Goal: Information Seeking & Learning: Check status

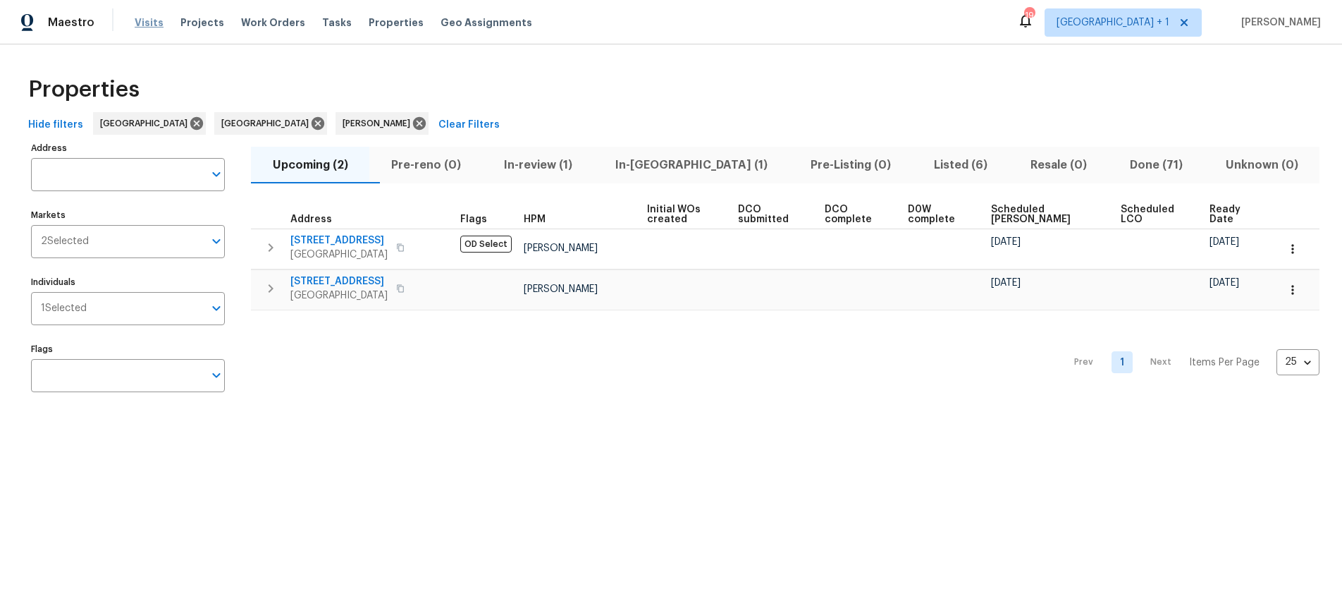
click at [140, 25] on span "Visits" at bounding box center [149, 23] width 29 height 14
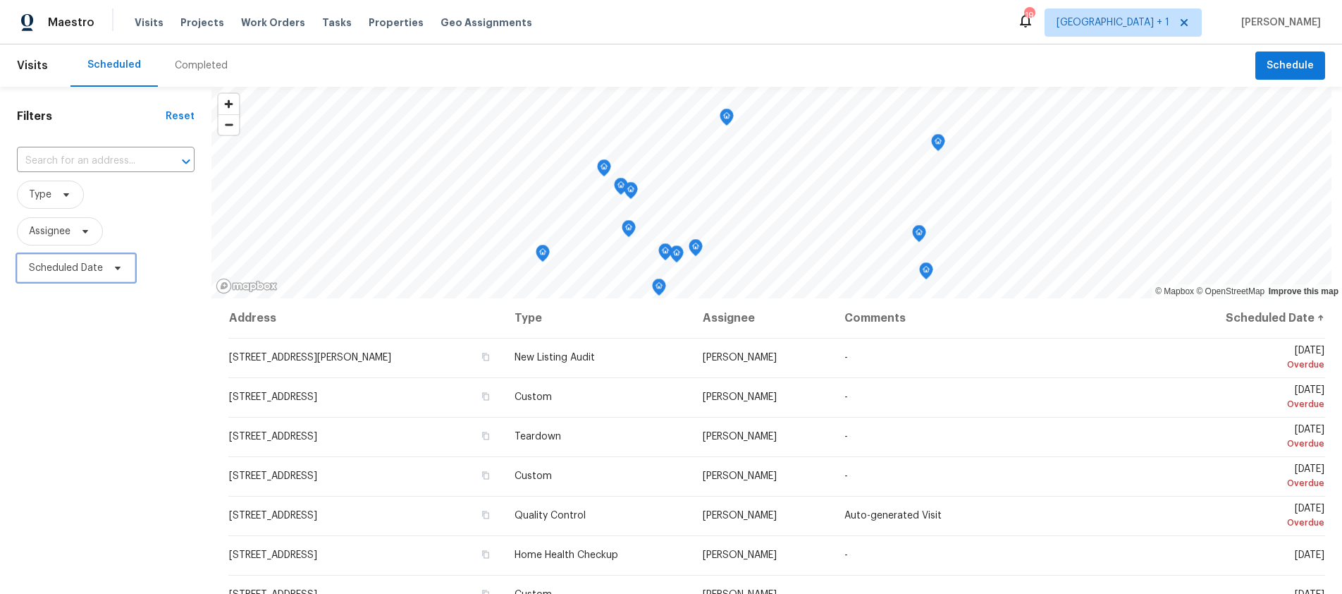
click at [70, 263] on span "Scheduled Date" at bounding box center [66, 268] width 74 height 14
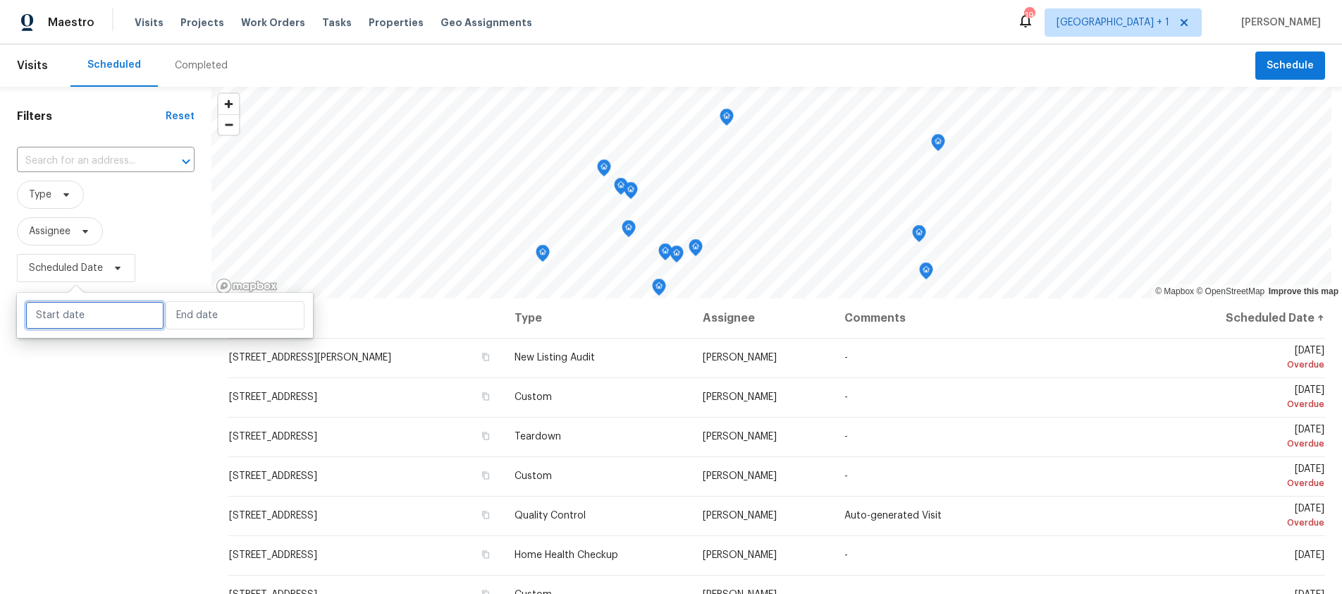
select select "9"
select select "2025"
select select "10"
select select "2025"
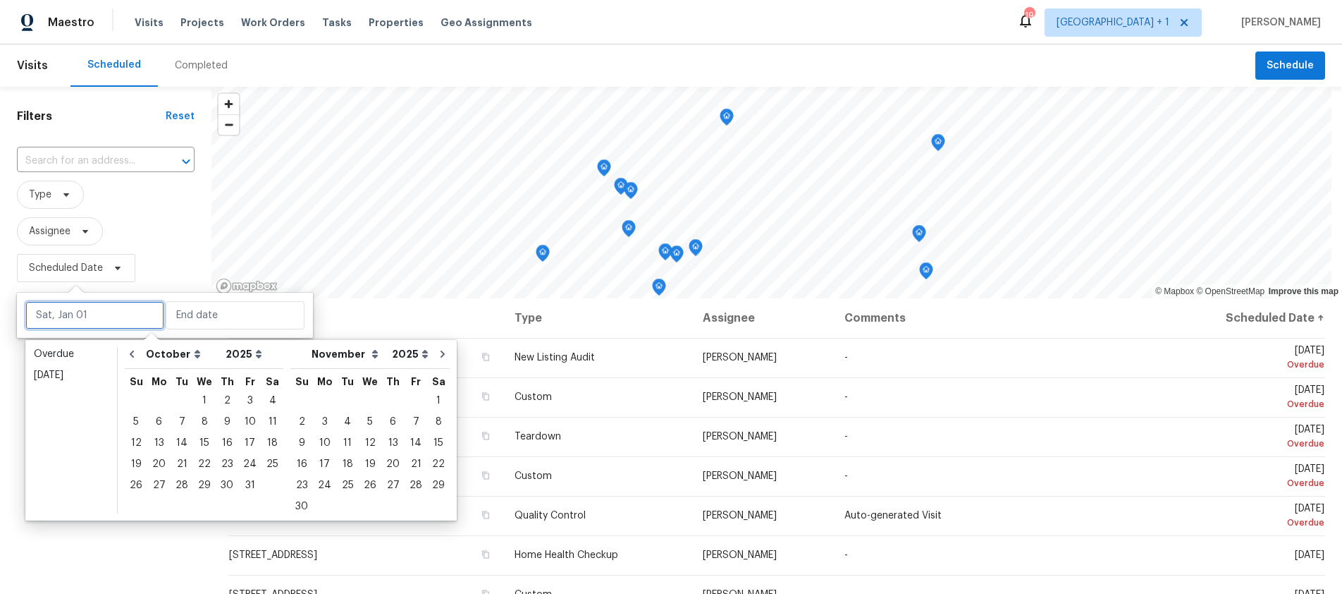
click at [94, 320] on input "text" at bounding box center [94, 315] width 139 height 28
type input "[DATE]"
click at [171, 417] on div "7" at bounding box center [182, 422] width 23 height 20
type input "[DATE]"
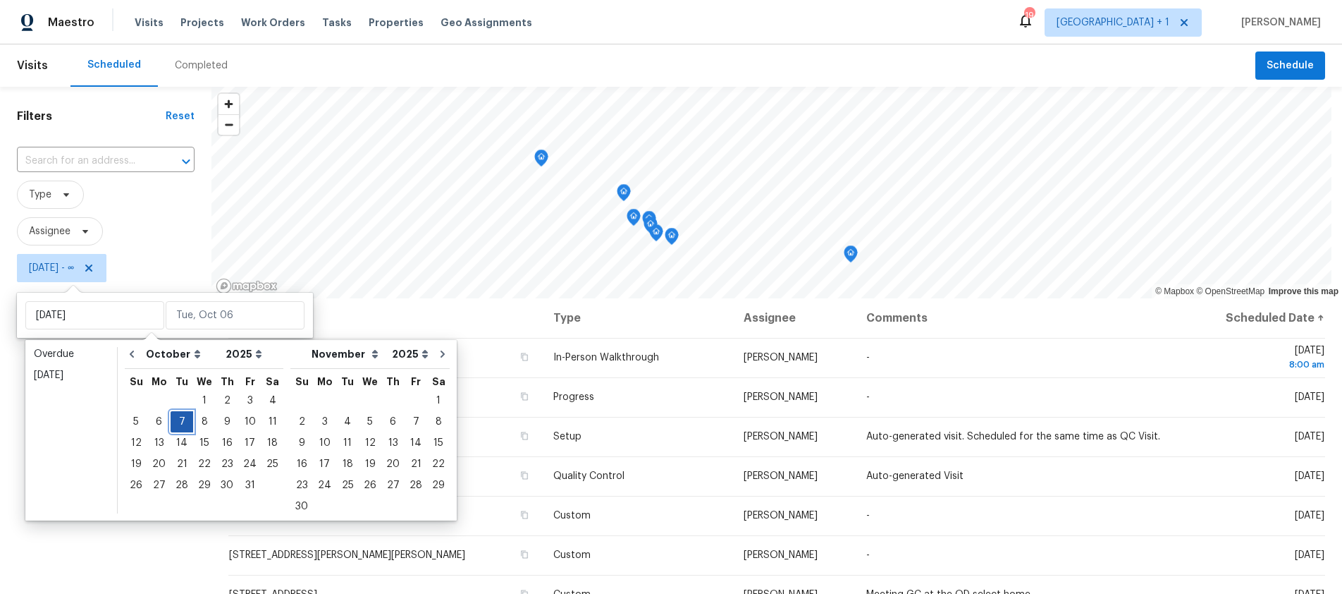
click at [171, 417] on div "7" at bounding box center [182, 422] width 23 height 20
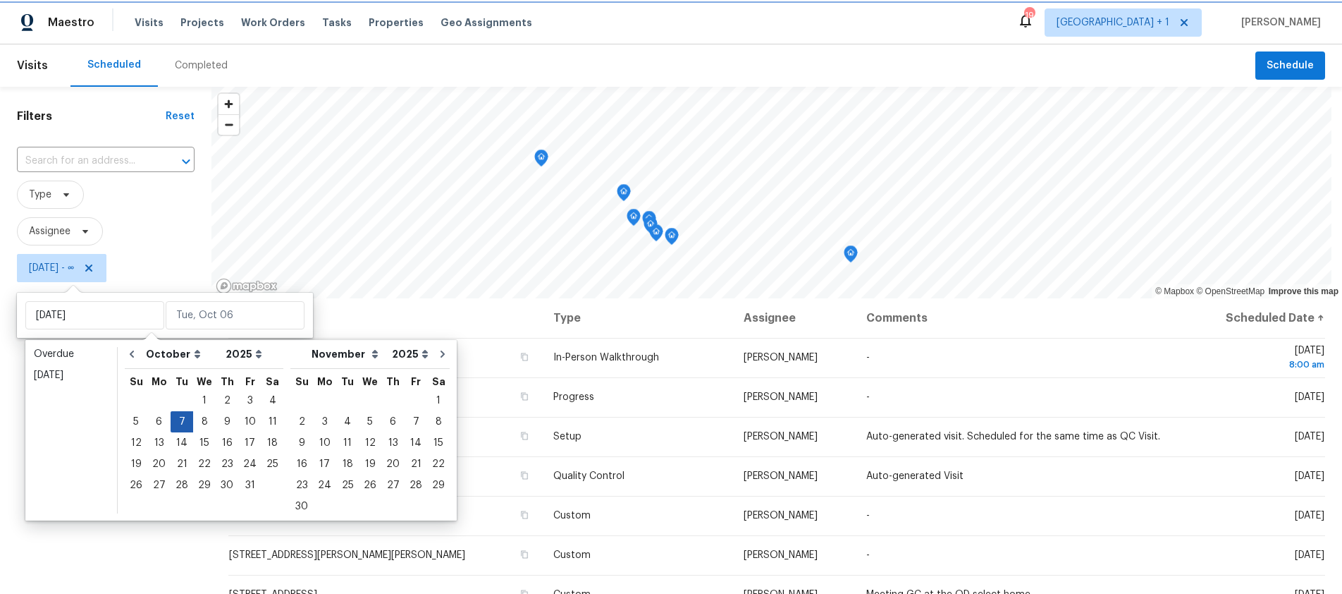
type input "[DATE]"
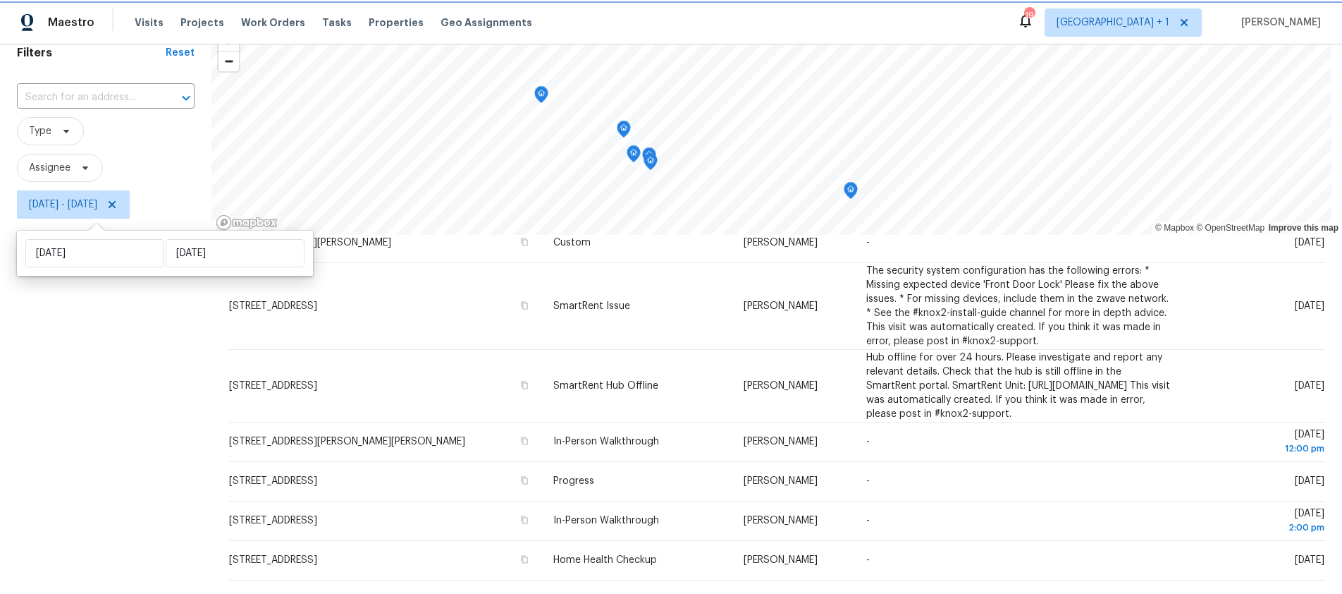
scroll to position [62, 0]
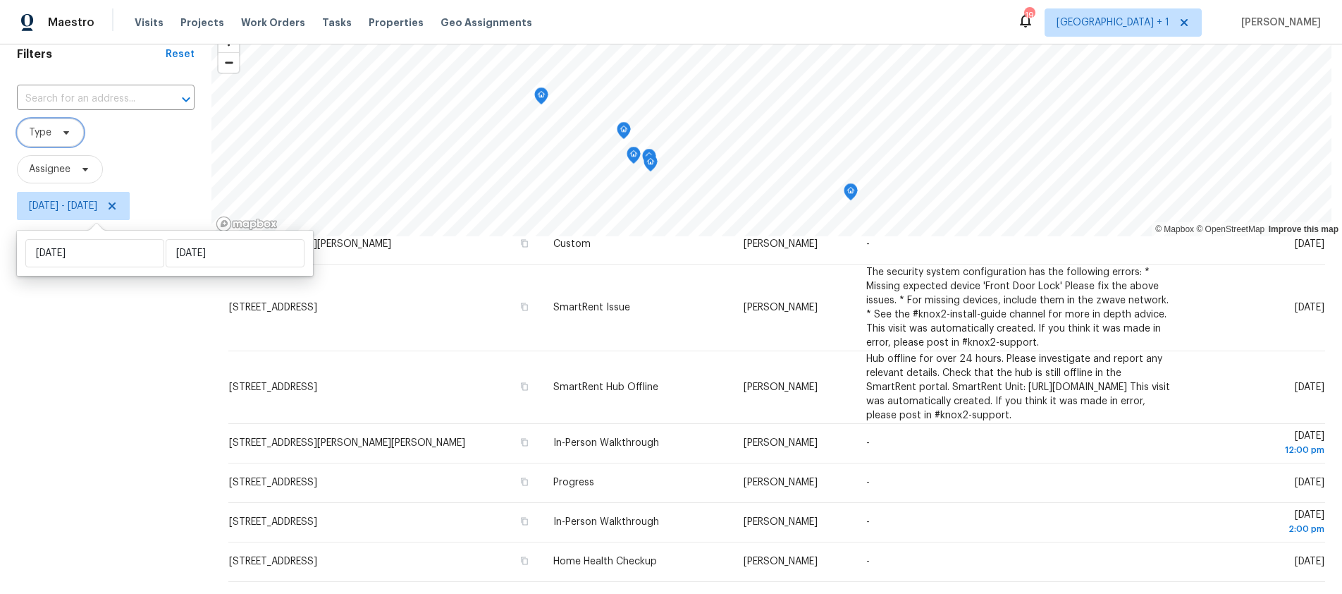
click at [49, 137] on span "Type" at bounding box center [40, 132] width 23 height 14
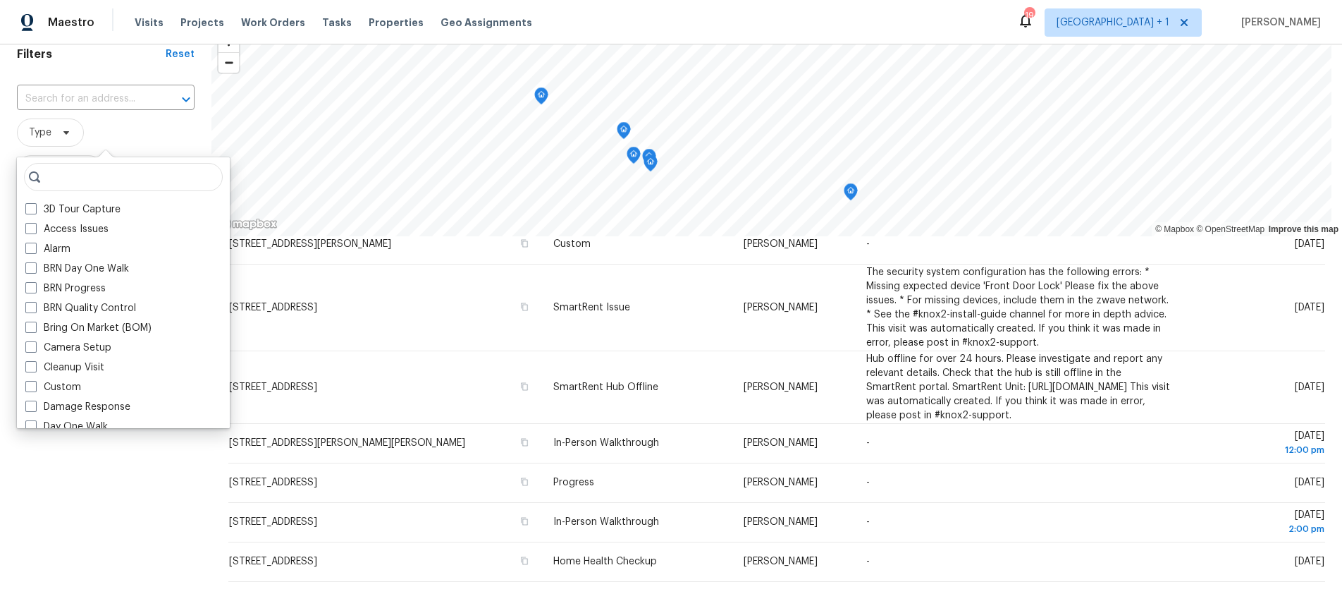
click at [49, 137] on span "Type" at bounding box center [40, 132] width 23 height 14
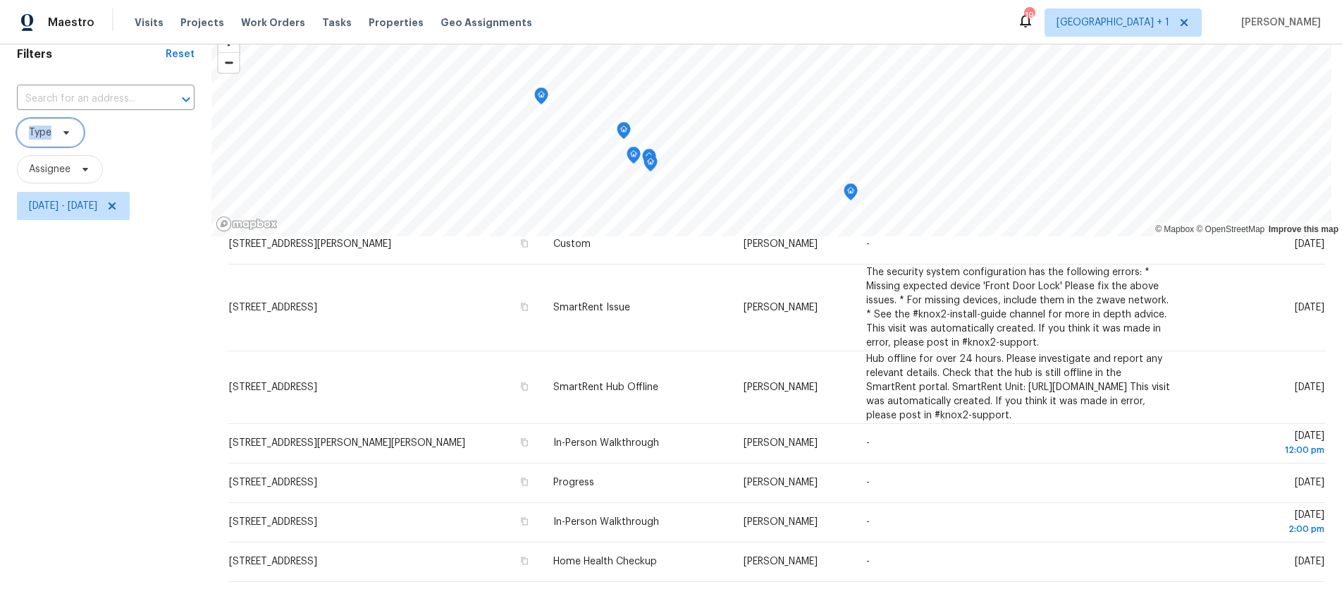
click at [49, 136] on span "Type" at bounding box center [40, 132] width 23 height 14
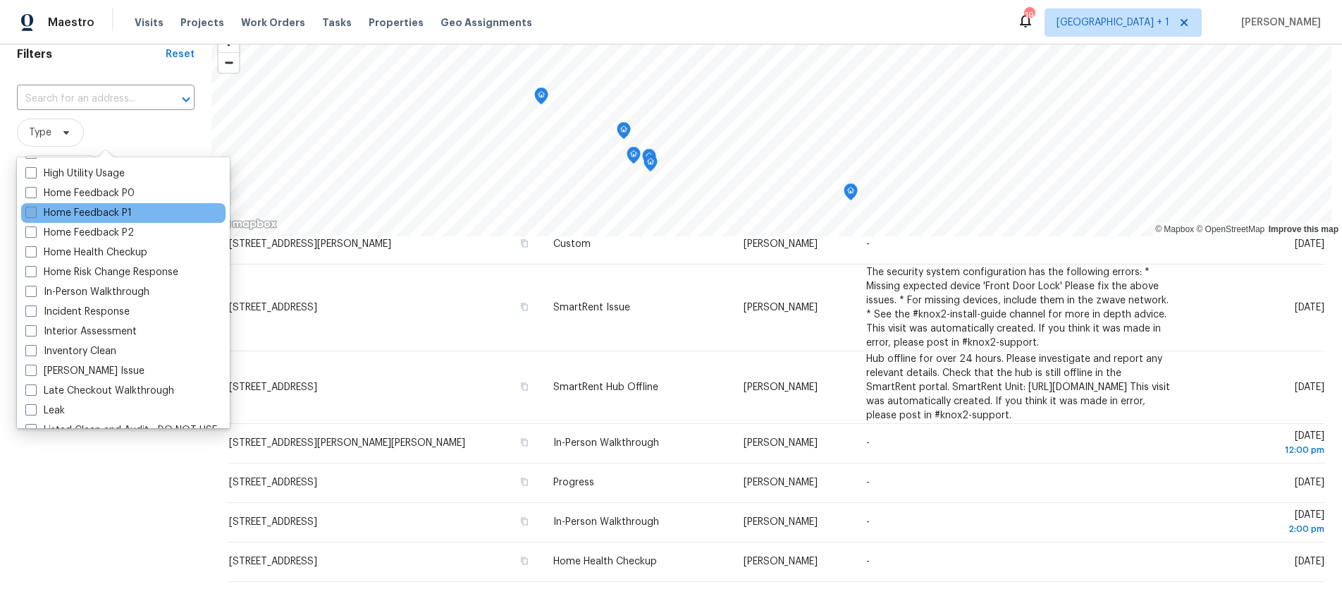
scroll to position [438, 0]
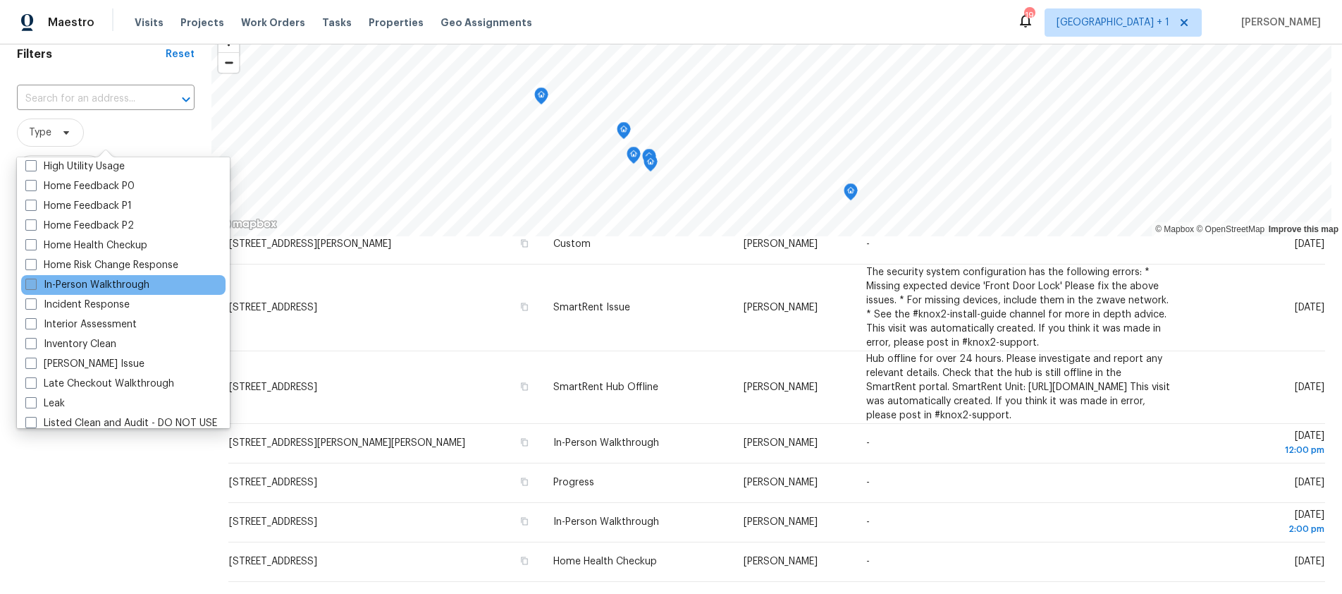
click at [31, 284] on span at bounding box center [30, 283] width 11 height 11
click at [31, 284] on input "In-Person Walkthrough" at bounding box center [29, 282] width 9 height 9
checkbox input "true"
